Goal: Register for event/course

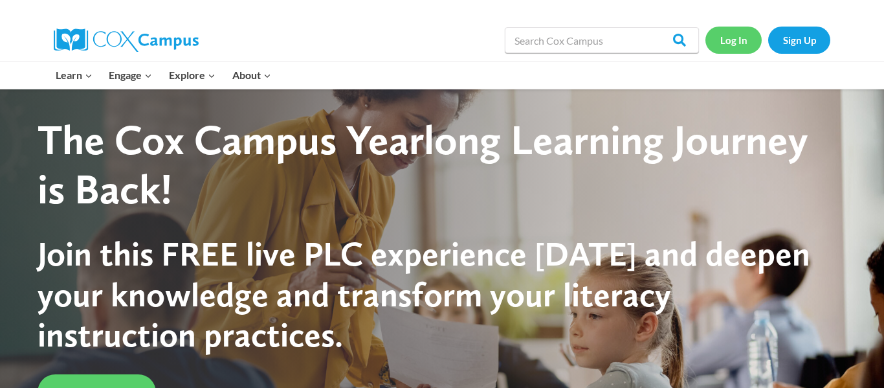
click at [710, 44] on link "Log In" at bounding box center [733, 40] width 56 height 27
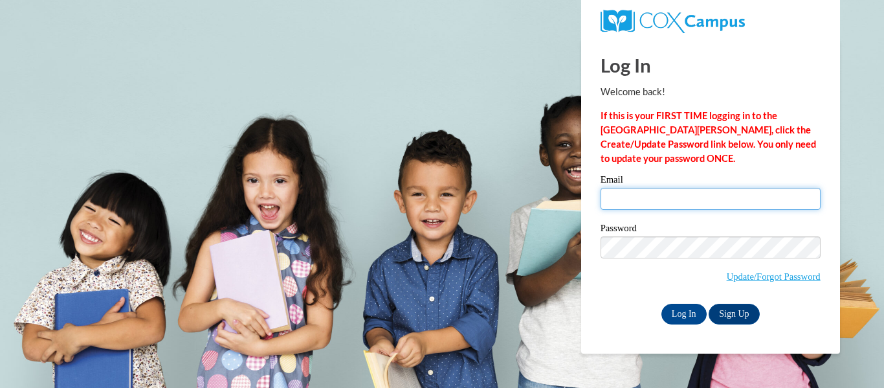
click at [665, 205] on input "Email" at bounding box center [711, 199] width 220 height 22
type input "Isabella.mcfann26@buckeyehillscc.net"
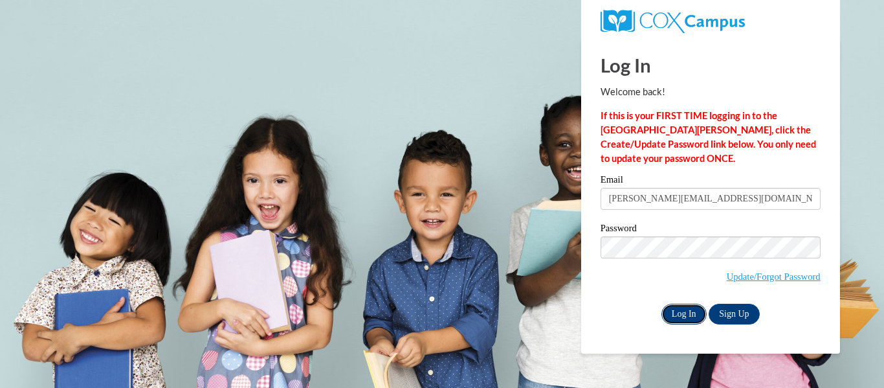
click at [693, 317] on input "Log In" at bounding box center [683, 314] width 45 height 21
click at [684, 311] on input "Log In" at bounding box center [683, 314] width 45 height 21
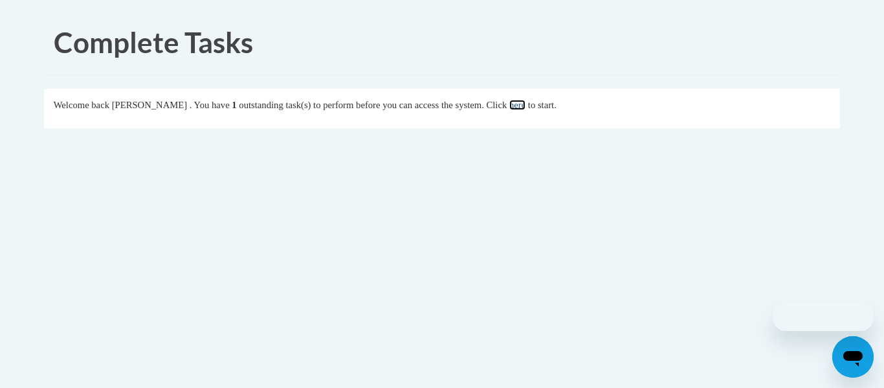
click at [526, 108] on link "here" at bounding box center [517, 105] width 16 height 10
click at [755, 317] on icon "Close message from company" at bounding box center [755, 318] width 10 height 10
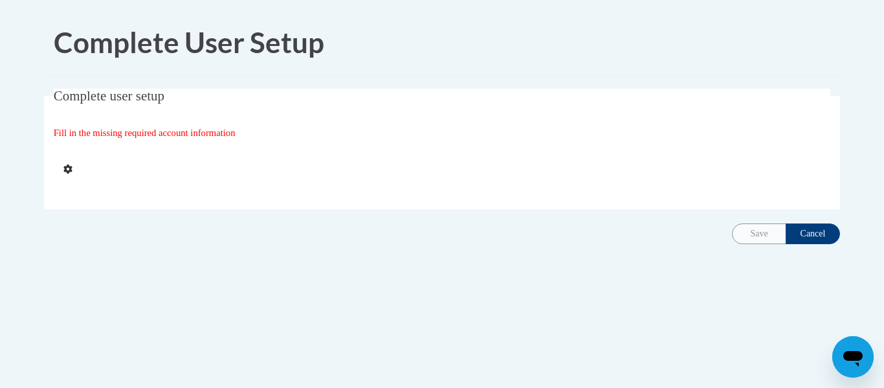
click at [69, 167] on icon at bounding box center [67, 169] width 9 height 10
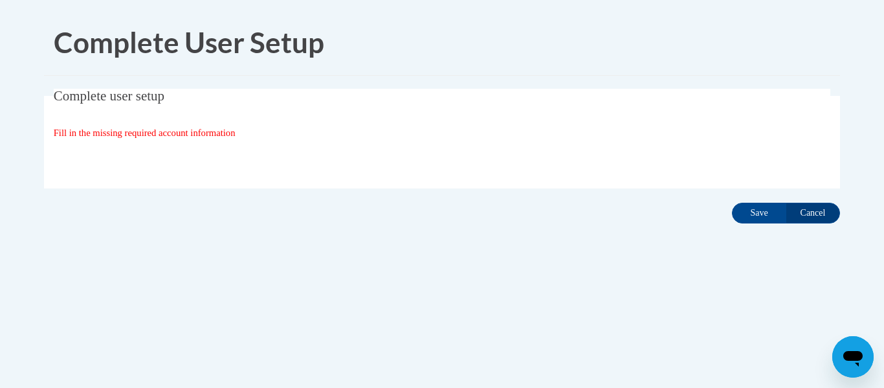
click at [761, 234] on div "Complete User Setup Complete user setup Fill in the missing required account in…" at bounding box center [442, 158] width 816 height 296
click at [762, 210] on input "Save" at bounding box center [759, 213] width 54 height 21
click at [750, 214] on input "Save" at bounding box center [759, 213] width 54 height 21
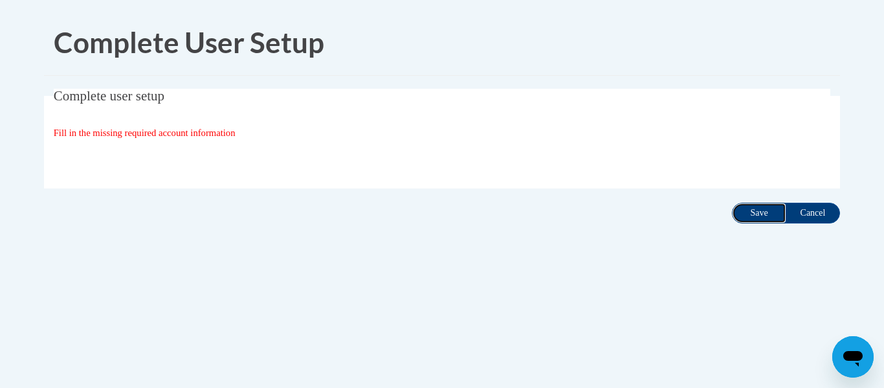
click at [759, 214] on input "Save" at bounding box center [759, 213] width 54 height 21
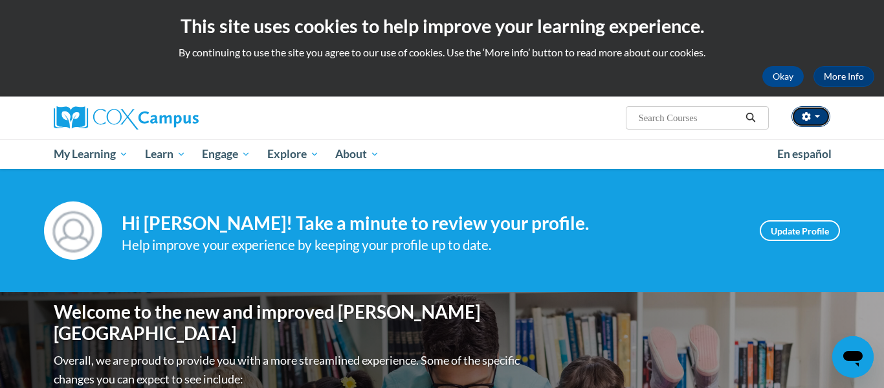
click at [820, 111] on button "button" at bounding box center [811, 116] width 39 height 21
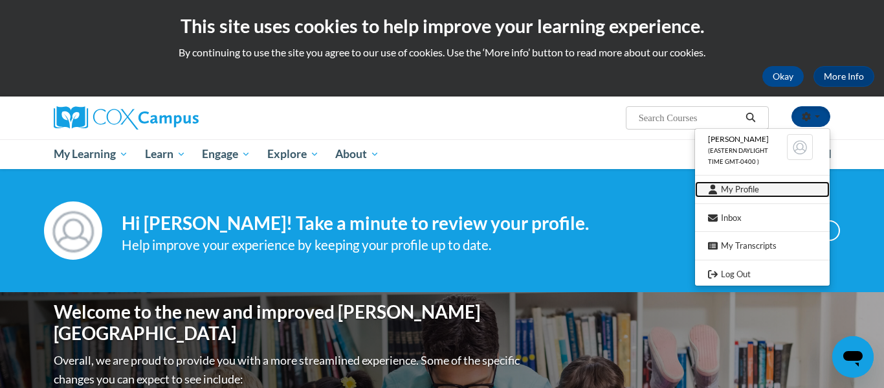
click at [744, 191] on link "My Profile" at bounding box center [762, 189] width 135 height 16
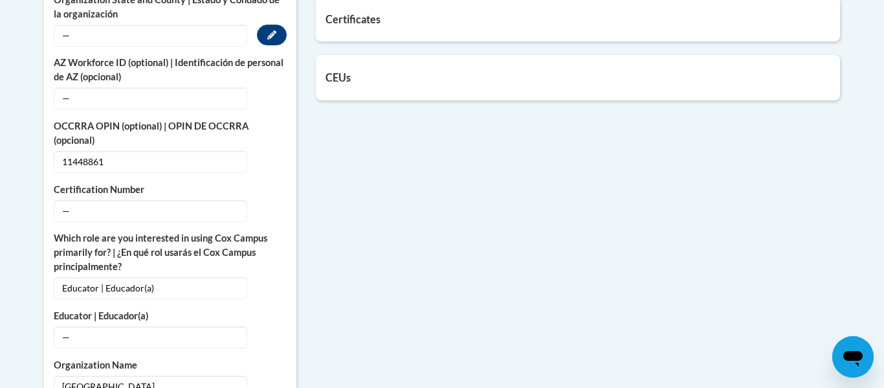
scroll to position [661, 0]
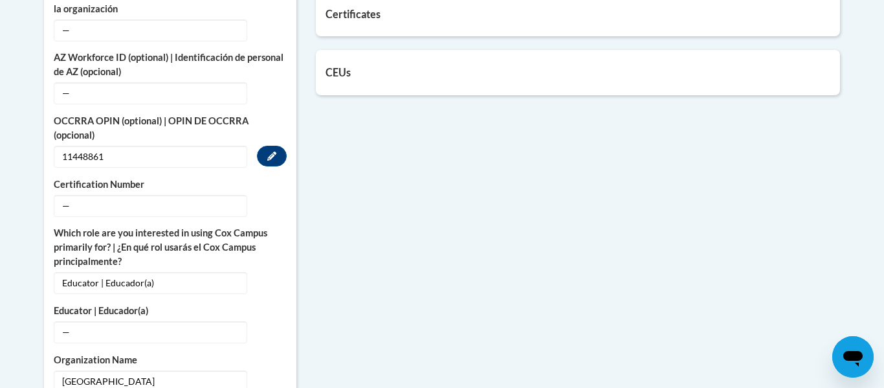
click at [85, 156] on span "11448861" at bounding box center [151, 157] width 194 height 22
click at [85, 157] on span "11448861" at bounding box center [151, 157] width 194 height 22
click at [268, 153] on icon "Custom profile fields" at bounding box center [271, 155] width 9 height 9
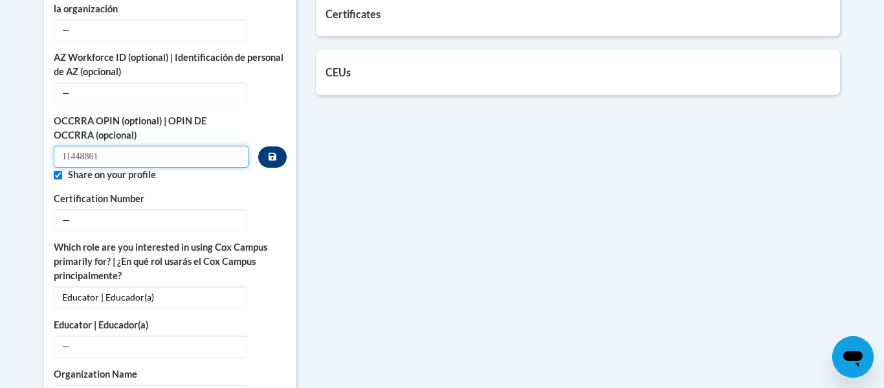
click at [82, 159] on input "11448861" at bounding box center [151, 157] width 195 height 22
type input "11448861"
click at [268, 162] on button "Custom profile fields" at bounding box center [272, 156] width 28 height 21
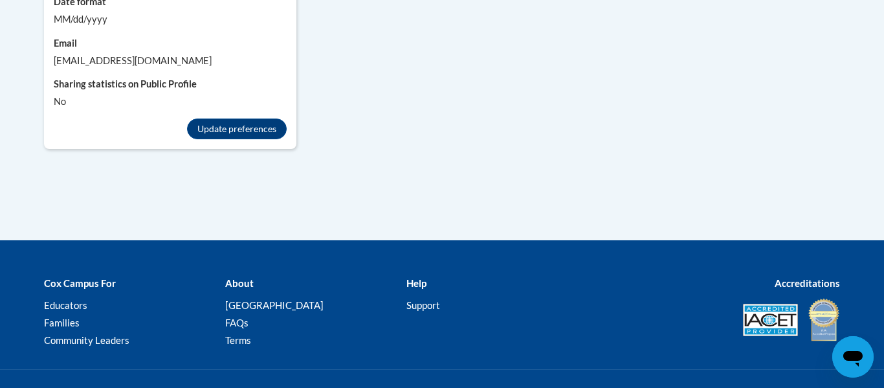
scroll to position [1395, 0]
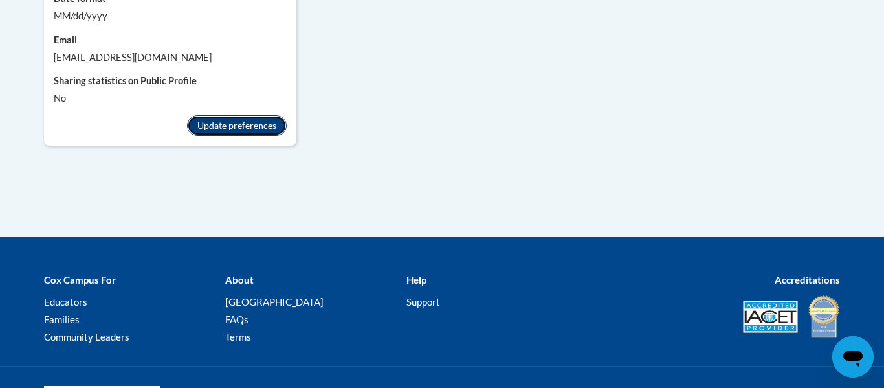
click at [204, 124] on button "Update preferences" at bounding box center [237, 125] width 100 height 21
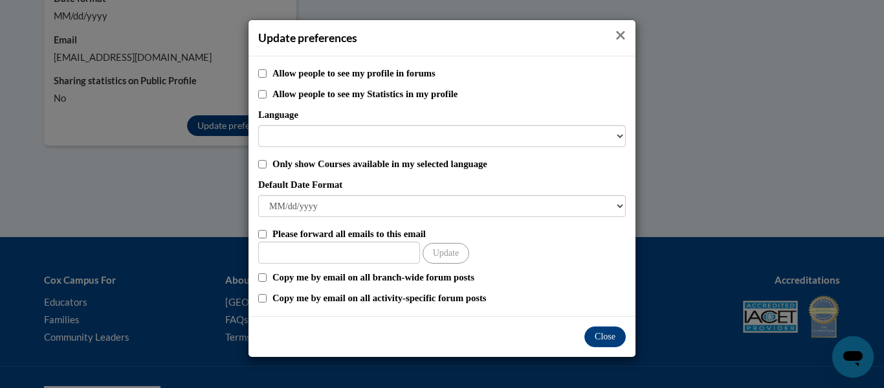
click at [619, 29] on icon "Close" at bounding box center [621, 35] width 10 height 14
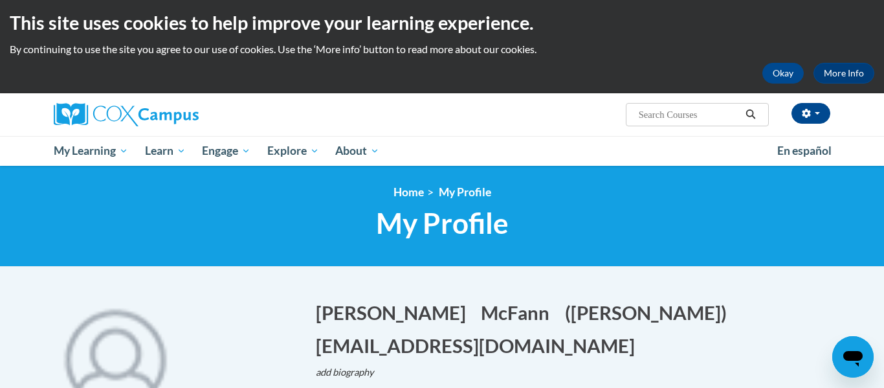
scroll to position [0, 0]
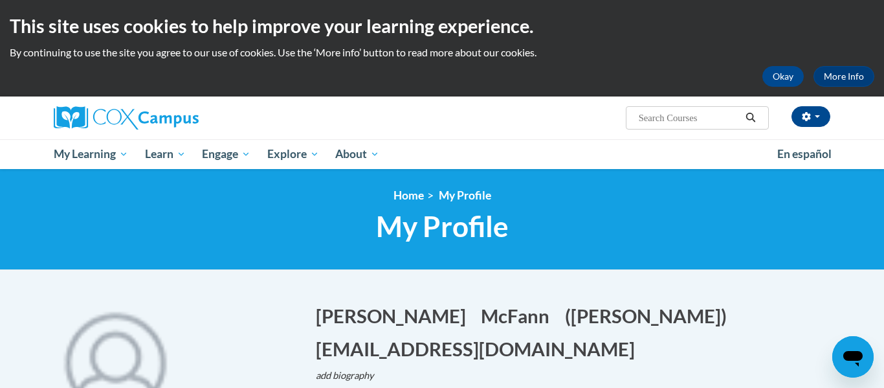
click at [657, 126] on span "Search Search..." at bounding box center [697, 117] width 143 height 23
click at [654, 120] on input "Search..." at bounding box center [690, 118] width 104 height 16
type input "the power of language"
click at [753, 119] on icon "Search" at bounding box center [751, 118] width 10 height 10
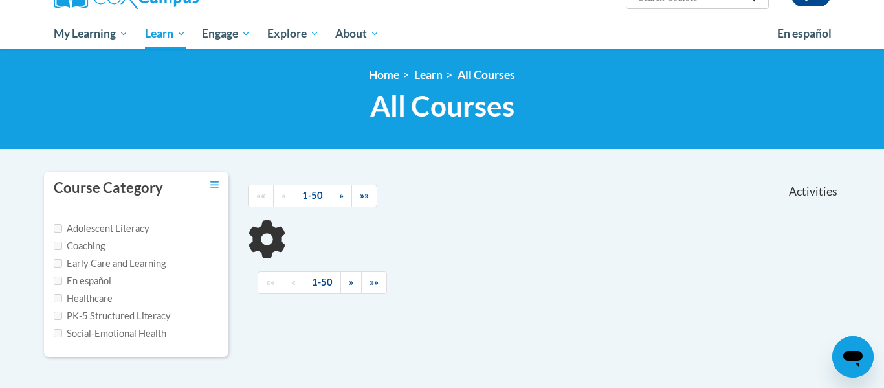
scroll to position [123, 0]
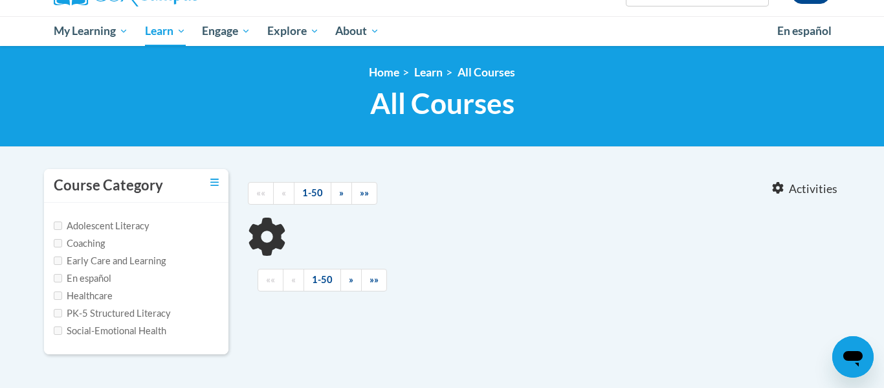
type input "the power of language"
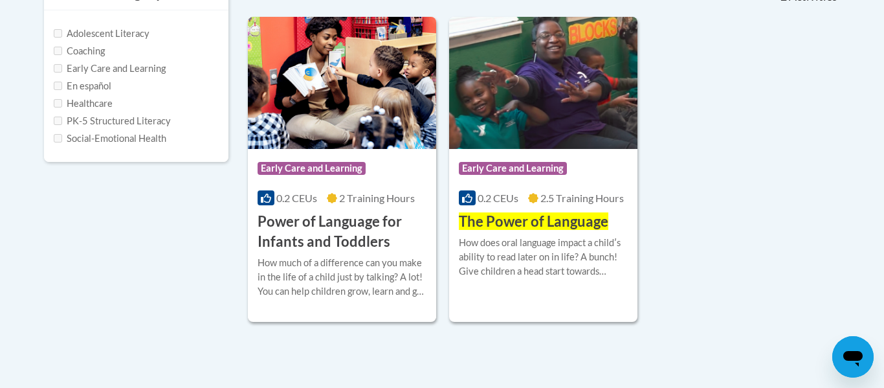
scroll to position [318, 0]
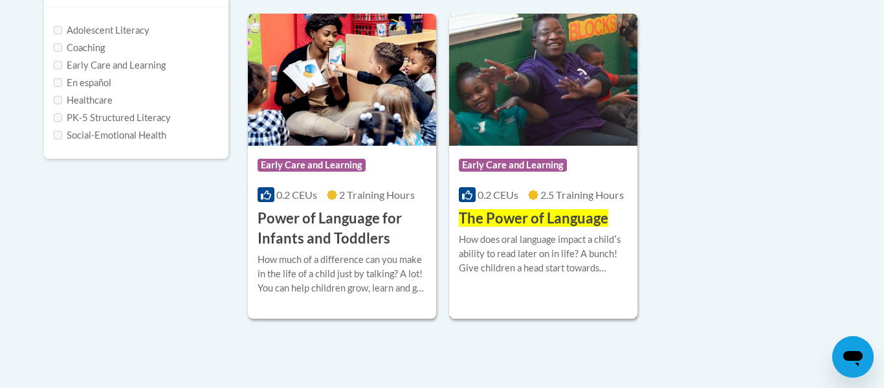
click at [551, 181] on div "Course Category: Early Care and Learning" at bounding box center [543, 166] width 169 height 29
click at [540, 218] on span "The Power of Language" at bounding box center [534, 217] width 150 height 17
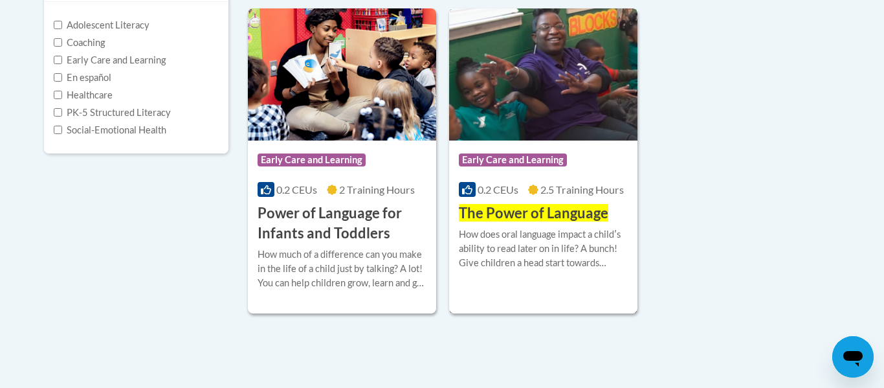
scroll to position [302, 0]
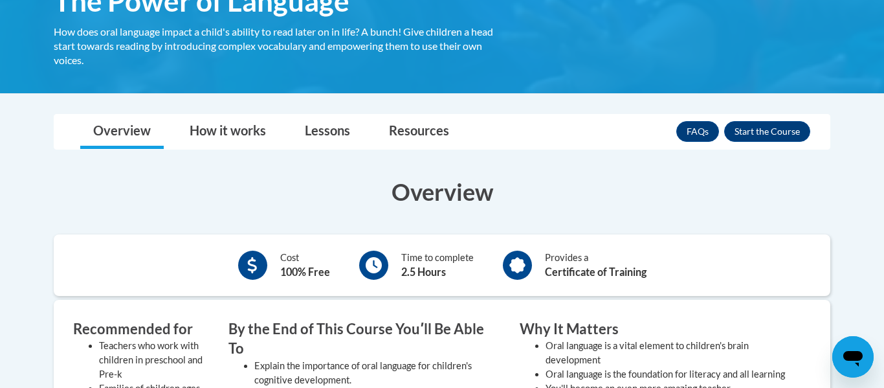
scroll to position [305, 0]
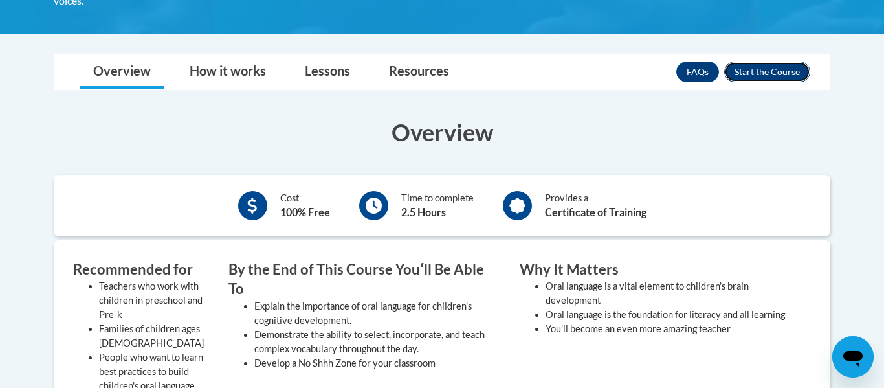
click at [765, 79] on button "Enroll" at bounding box center [767, 71] width 86 height 21
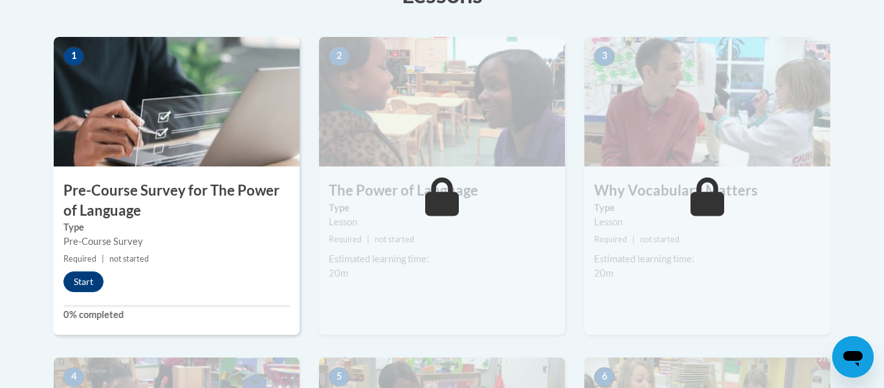
scroll to position [404, 0]
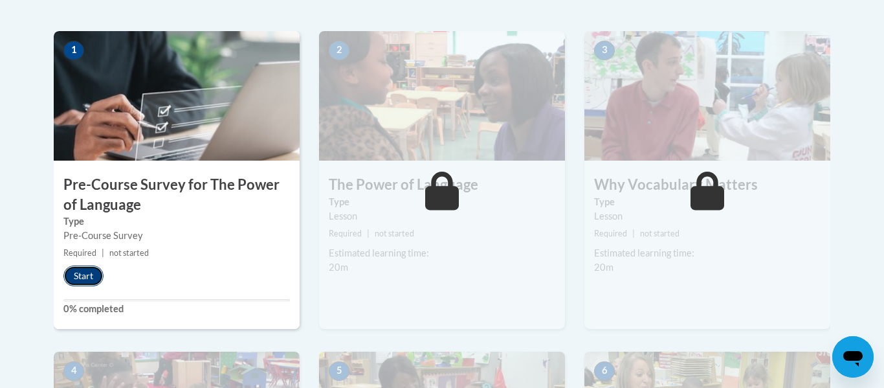
click at [96, 280] on button "Start" at bounding box center [83, 275] width 40 height 21
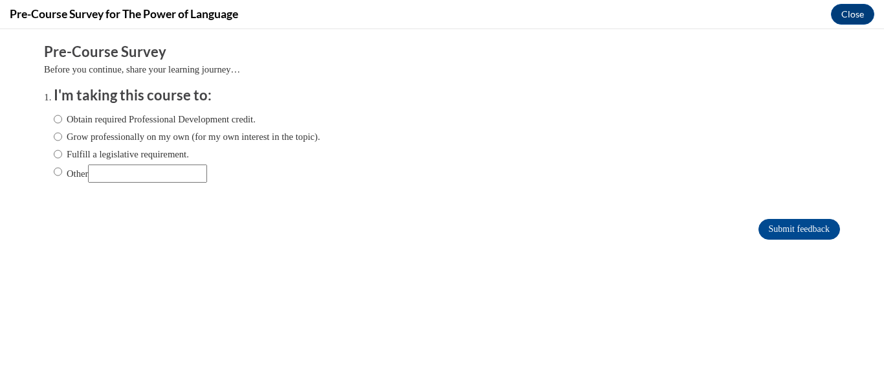
scroll to position [0, 0]
click at [116, 121] on label "Obtain required Professional Development credit." at bounding box center [155, 119] width 202 height 14
click at [62, 121] on input "Obtain required Professional Development credit." at bounding box center [58, 119] width 8 height 14
radio input "true"
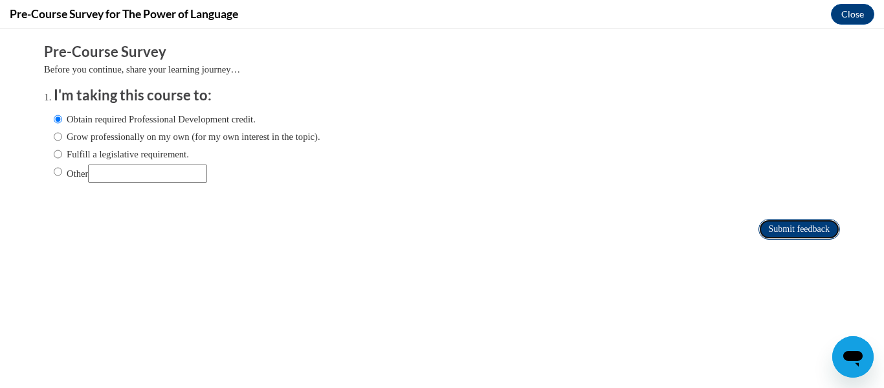
click at [816, 232] on input "Submit feedback" at bounding box center [800, 229] width 82 height 21
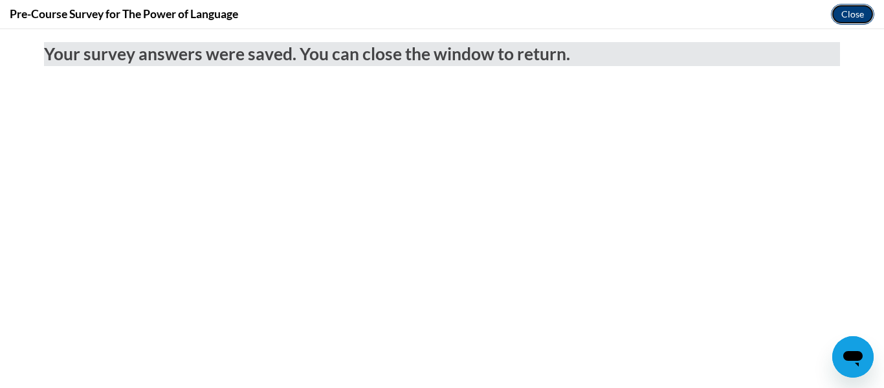
click at [843, 19] on button "Close" at bounding box center [852, 14] width 43 height 21
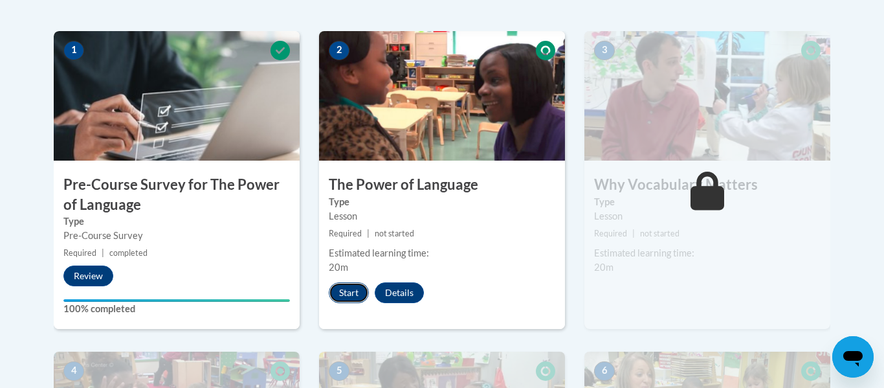
click at [349, 294] on button "Start" at bounding box center [349, 292] width 40 height 21
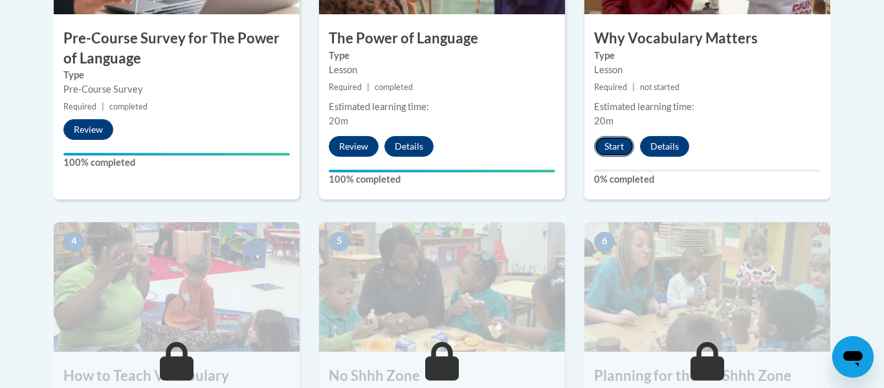
click at [619, 151] on button "Start" at bounding box center [614, 146] width 40 height 21
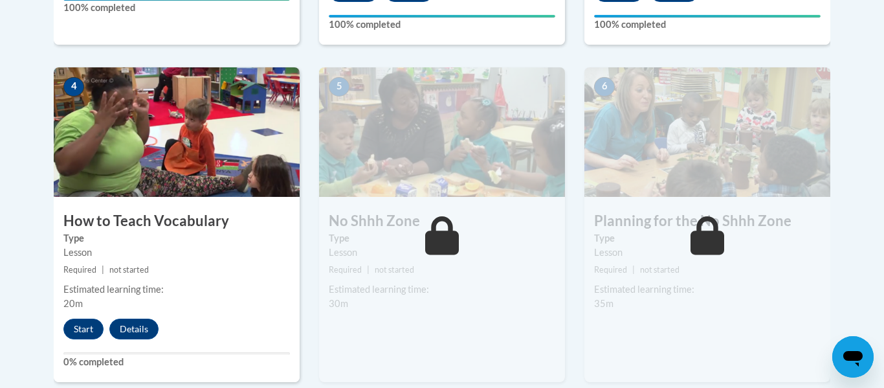
scroll to position [705, 0]
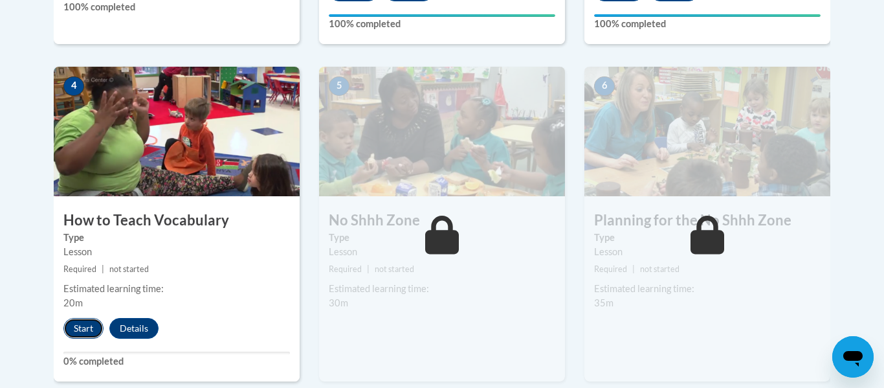
click at [88, 322] on button "Start" at bounding box center [83, 328] width 40 height 21
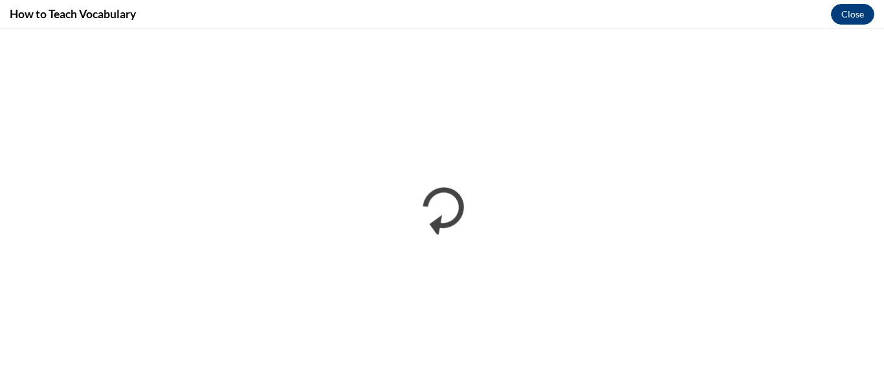
scroll to position [0, 0]
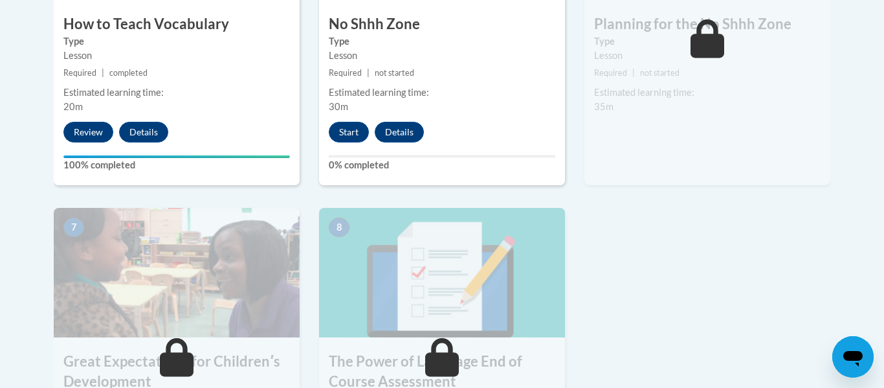
scroll to position [903, 0]
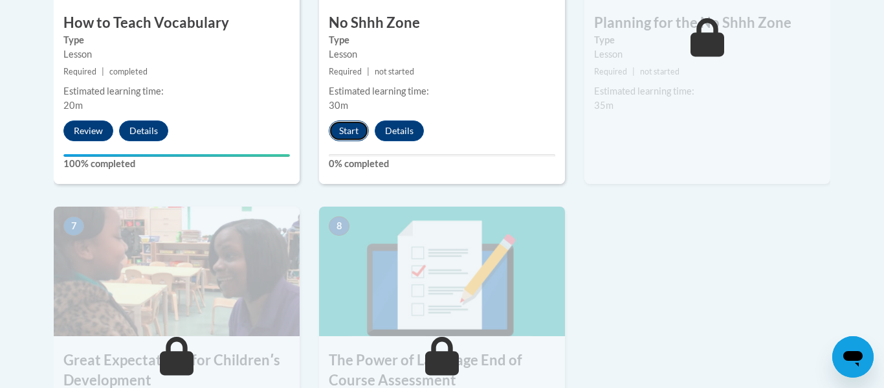
click at [351, 129] on button "Start" at bounding box center [349, 130] width 40 height 21
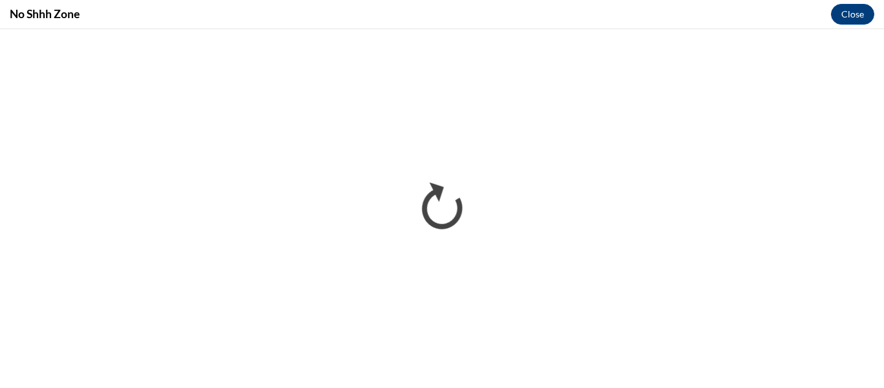
scroll to position [0, 0]
